Goal: Task Accomplishment & Management: Complete application form

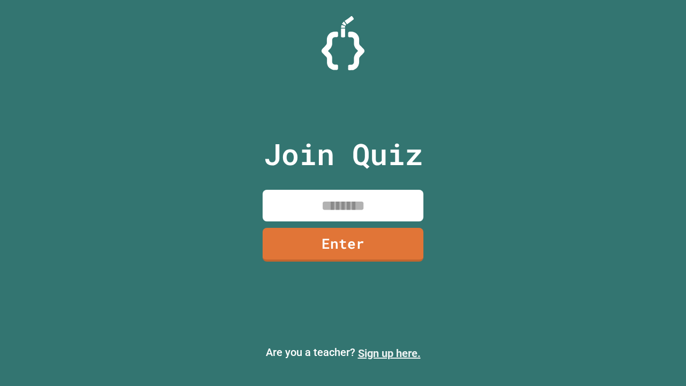
click at [389, 353] on link "Sign up here." at bounding box center [389, 353] width 63 height 13
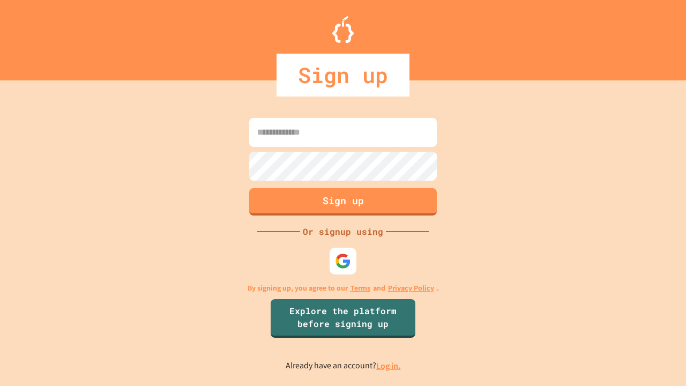
click at [389, 366] on link "Log in." at bounding box center [388, 365] width 25 height 11
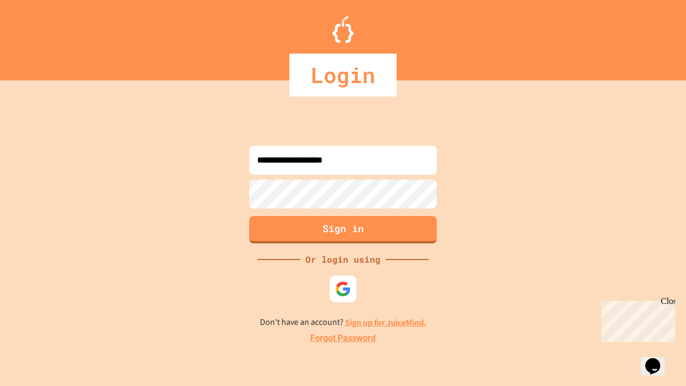
type input "**********"
